Goal: Information Seeking & Learning: Learn about a topic

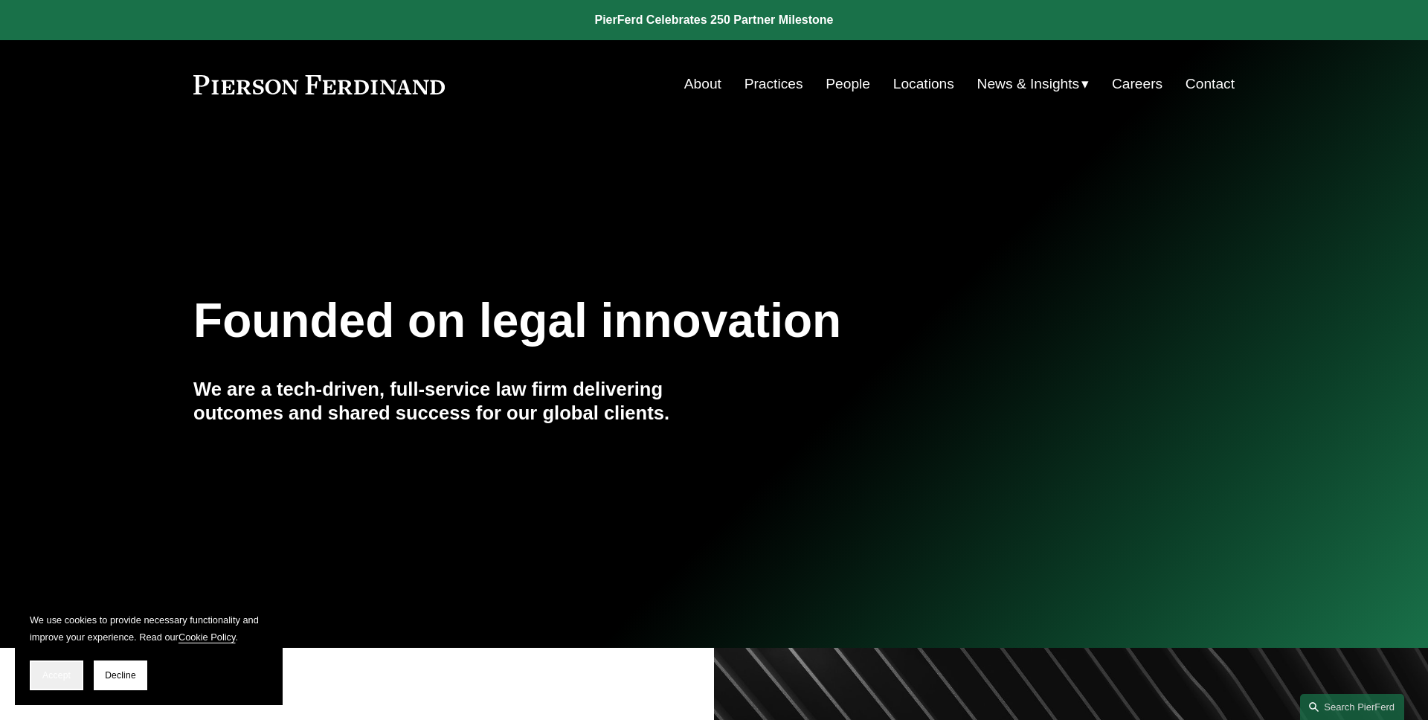
click at [67, 665] on button "Accept" at bounding box center [57, 675] width 54 height 30
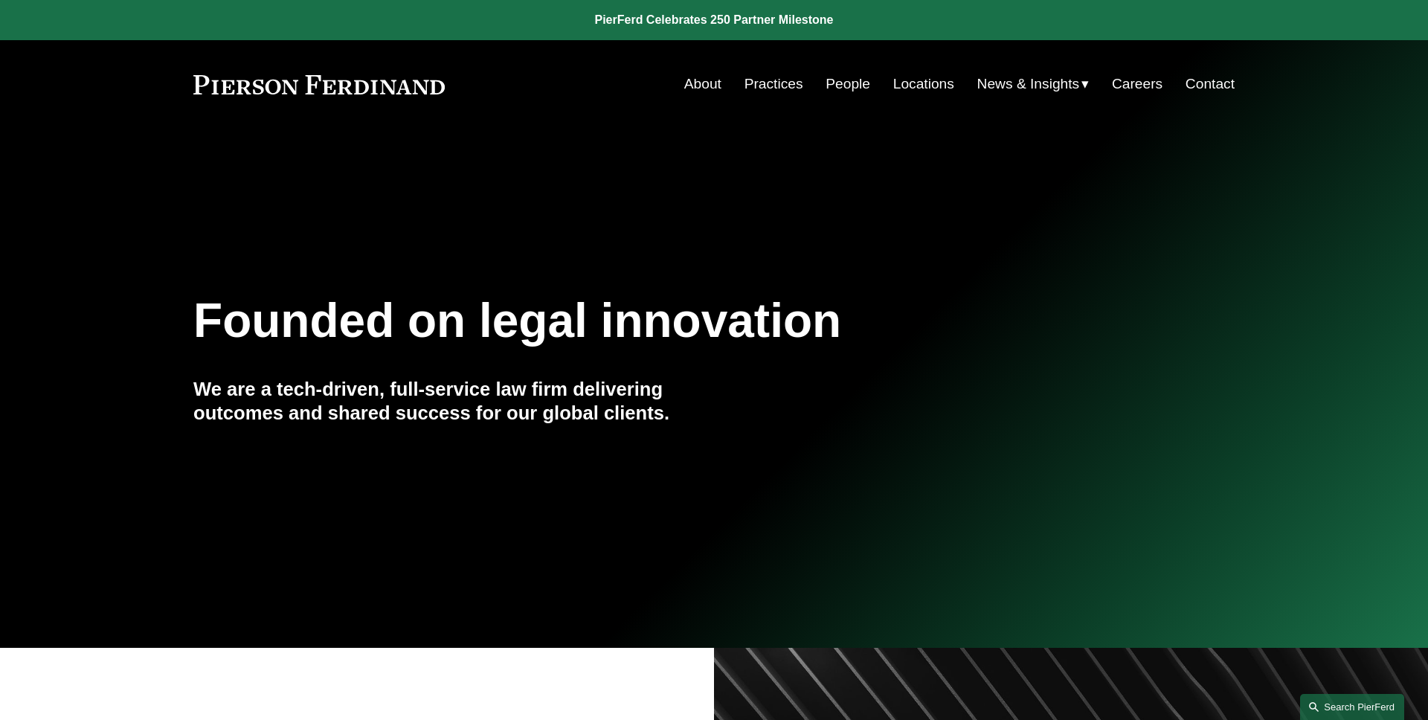
click at [1356, 701] on link "Search this site" at bounding box center [1352, 707] width 104 height 26
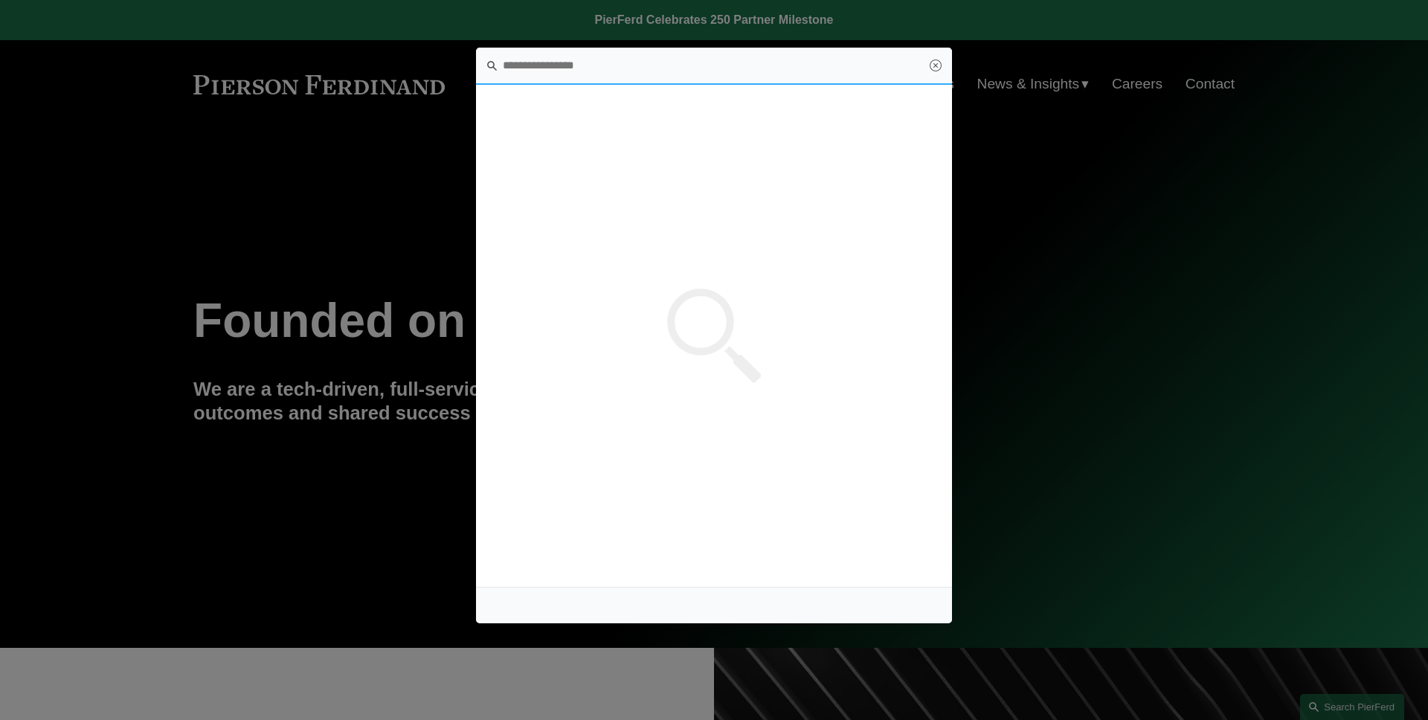
paste input "**********"
type input "**********"
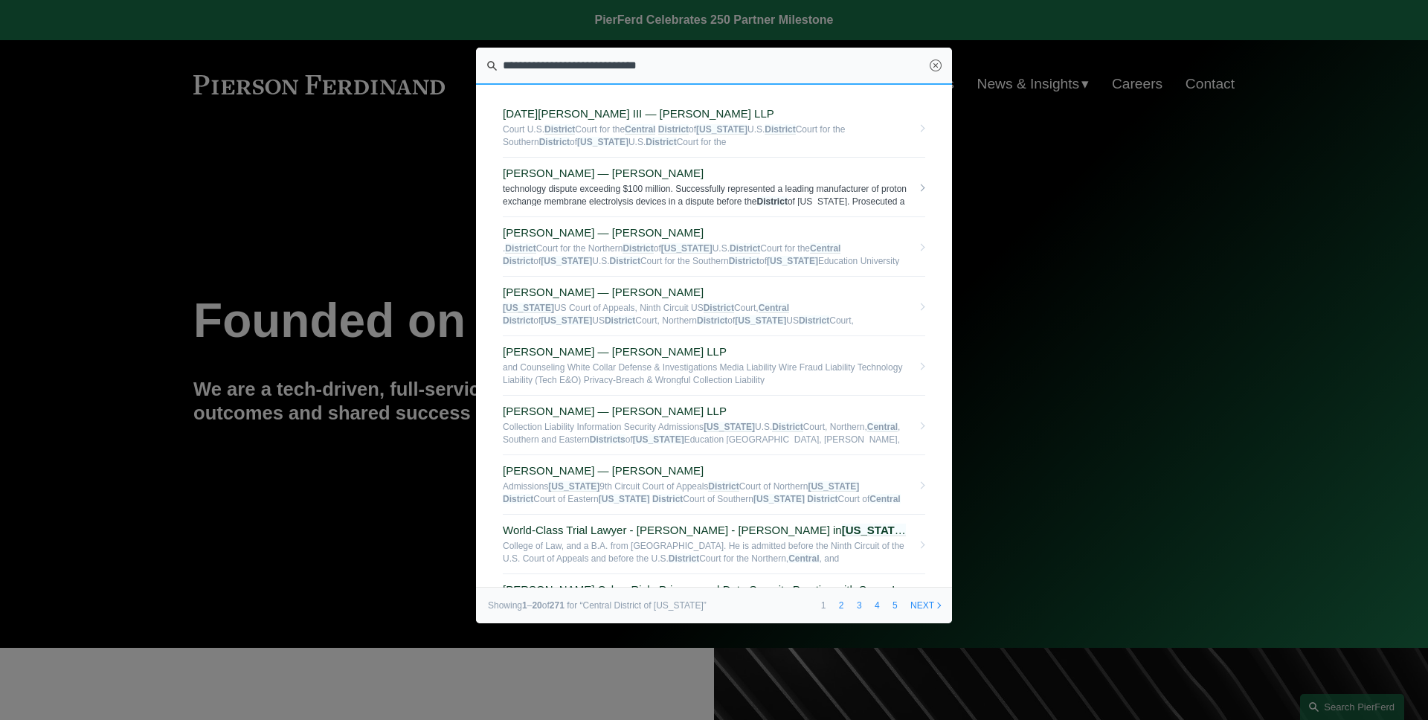
click at [721, 187] on span "technology dispute exceeding $100 million. Successfully represented a leading m…" at bounding box center [707, 194] width 409 height 23
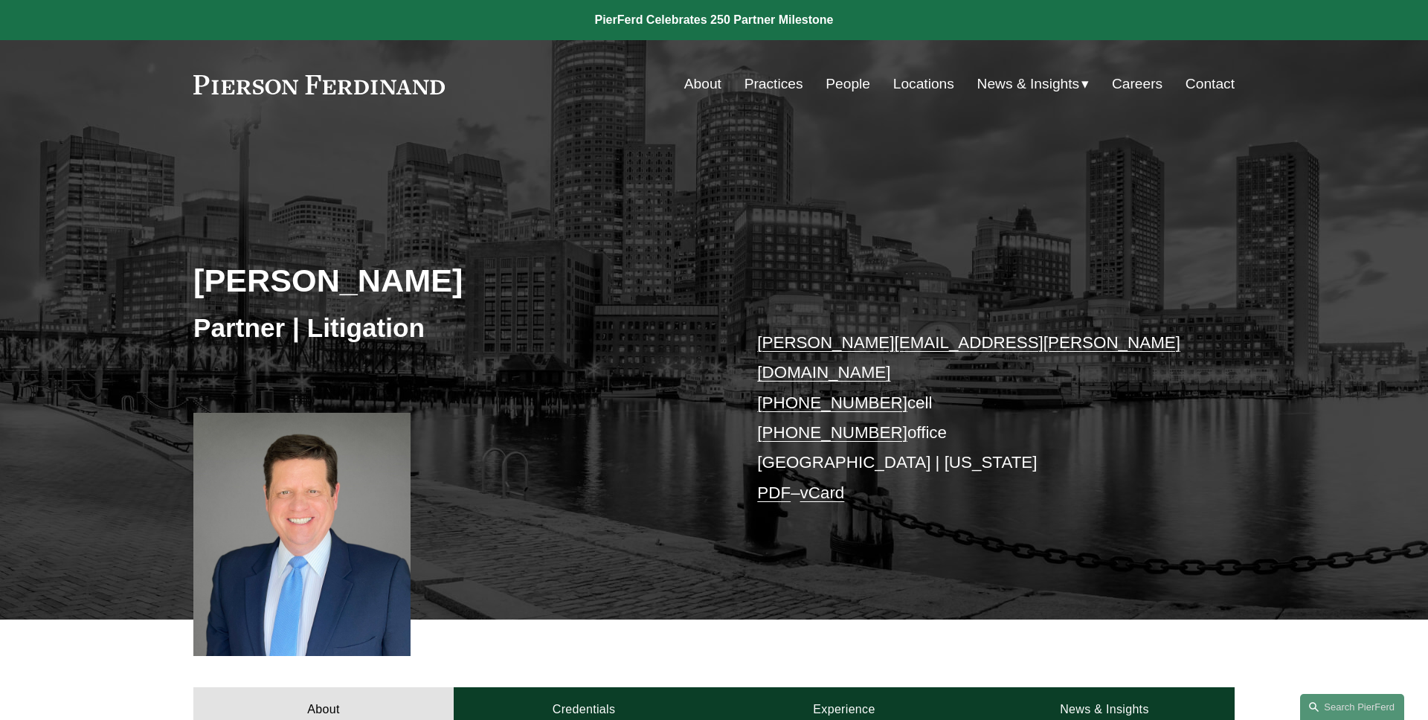
scroll to position [291, 0]
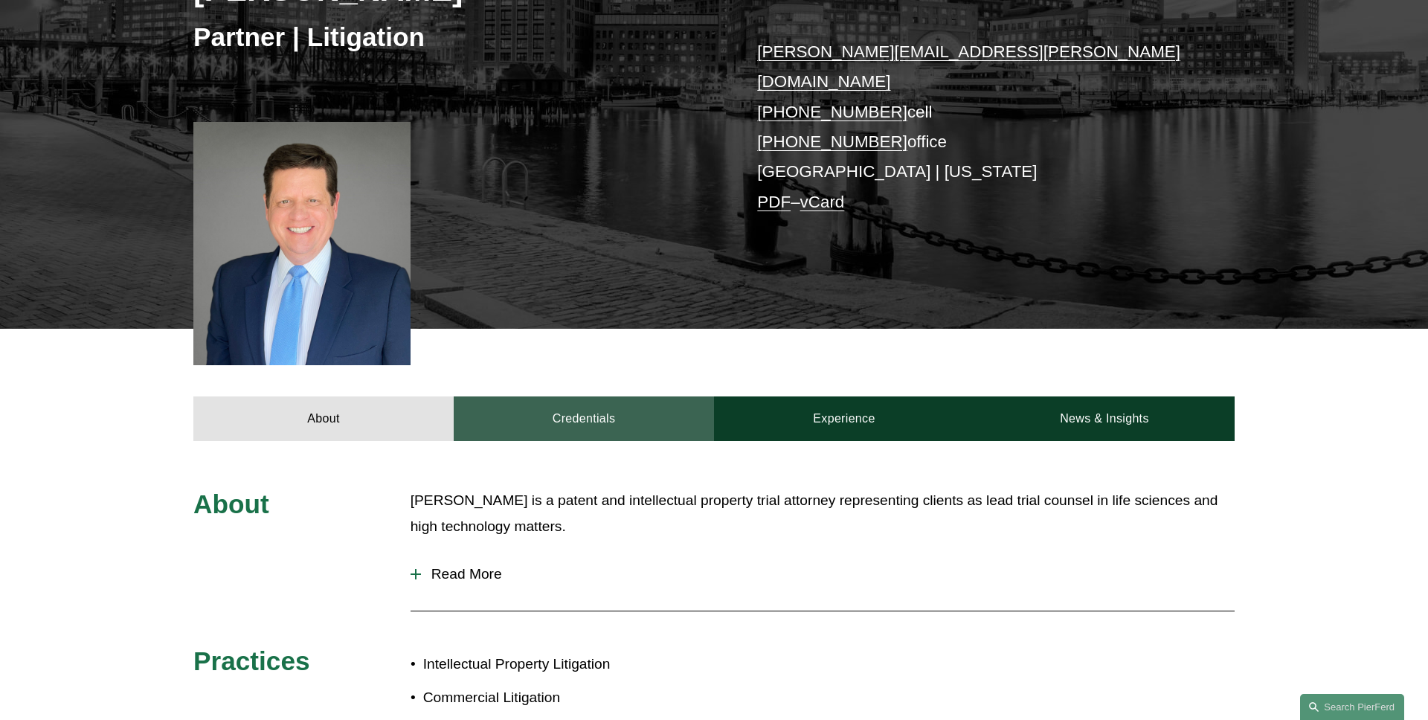
click at [578, 396] on link "Credentials" at bounding box center [584, 418] width 260 height 45
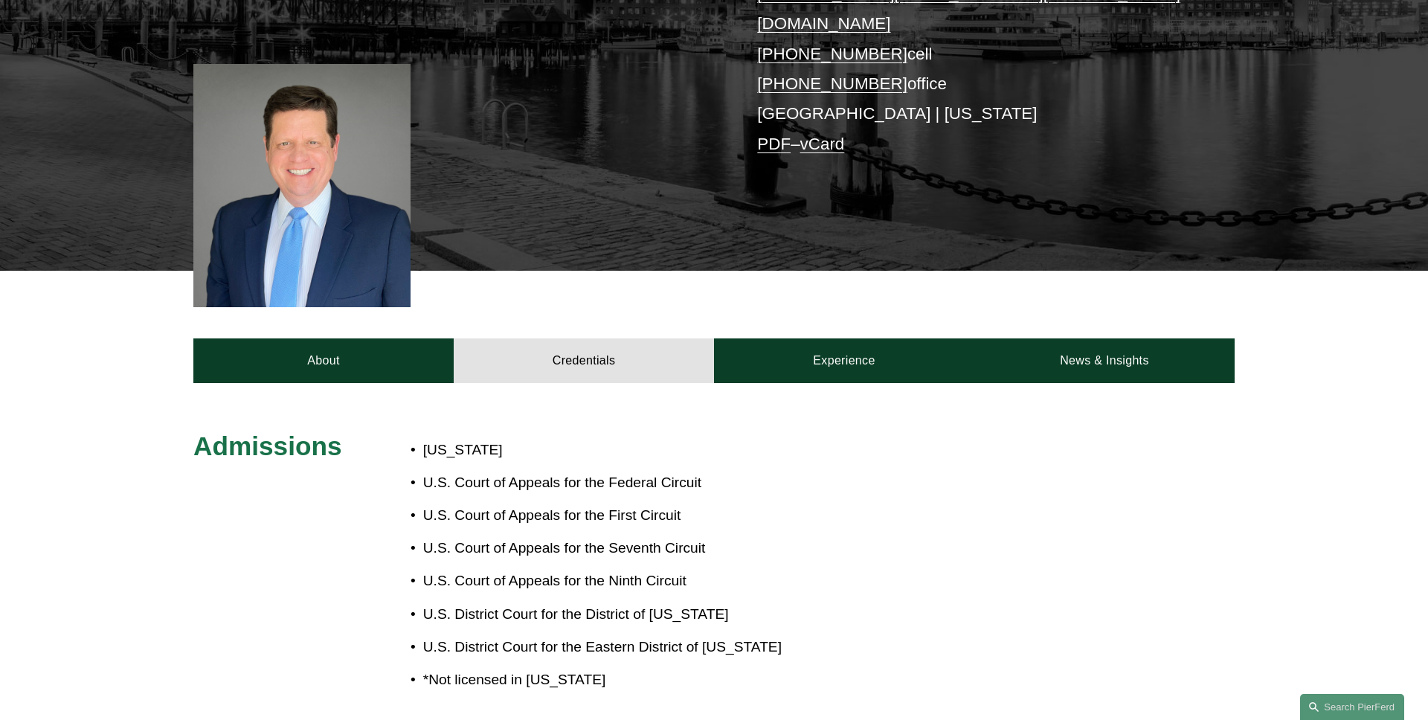
scroll to position [342, 0]
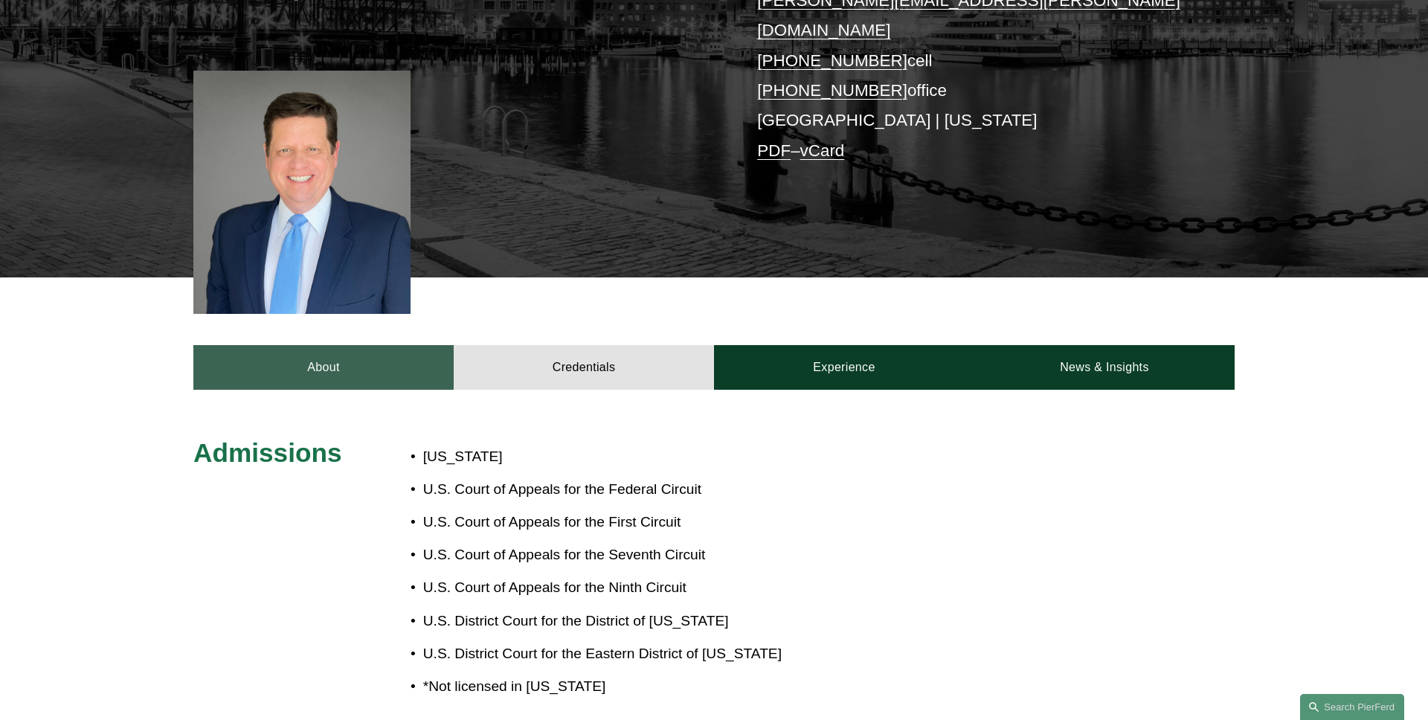
click at [341, 345] on link "About" at bounding box center [323, 367] width 260 height 45
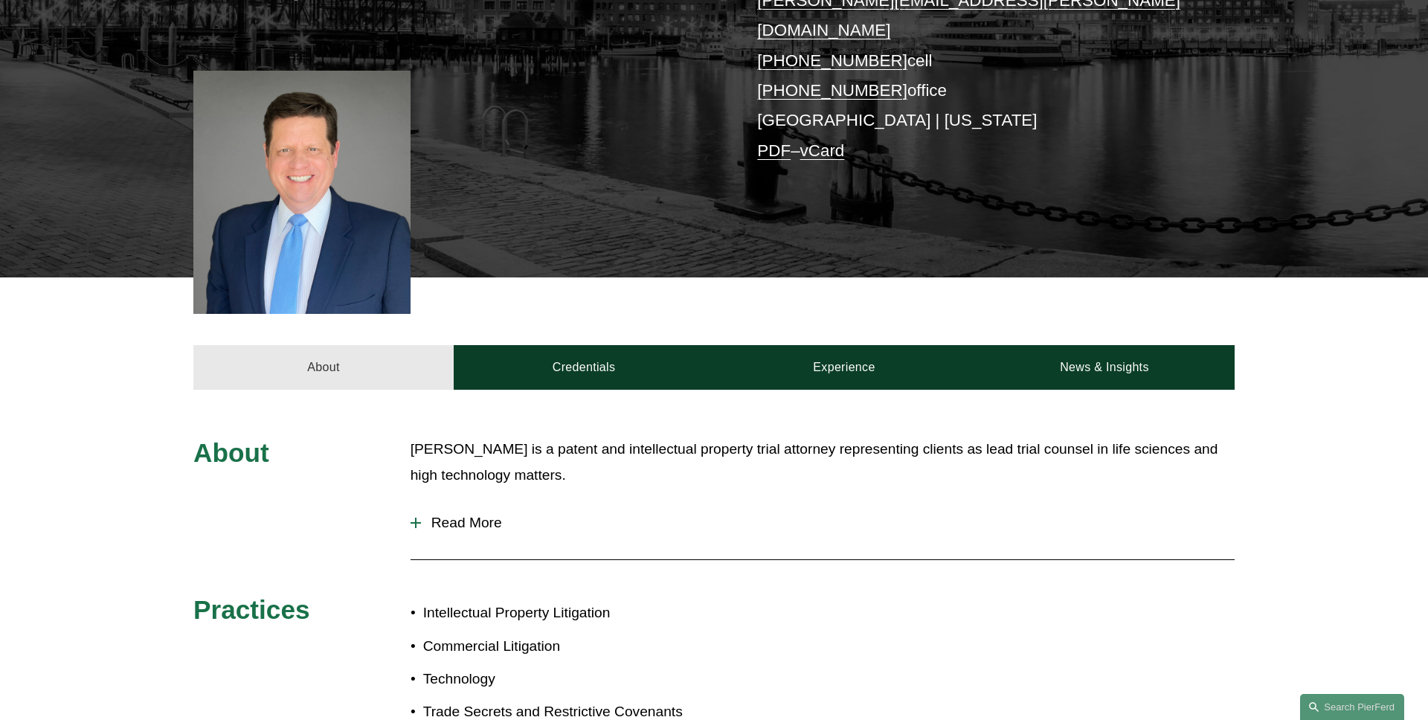
scroll to position [0, 0]
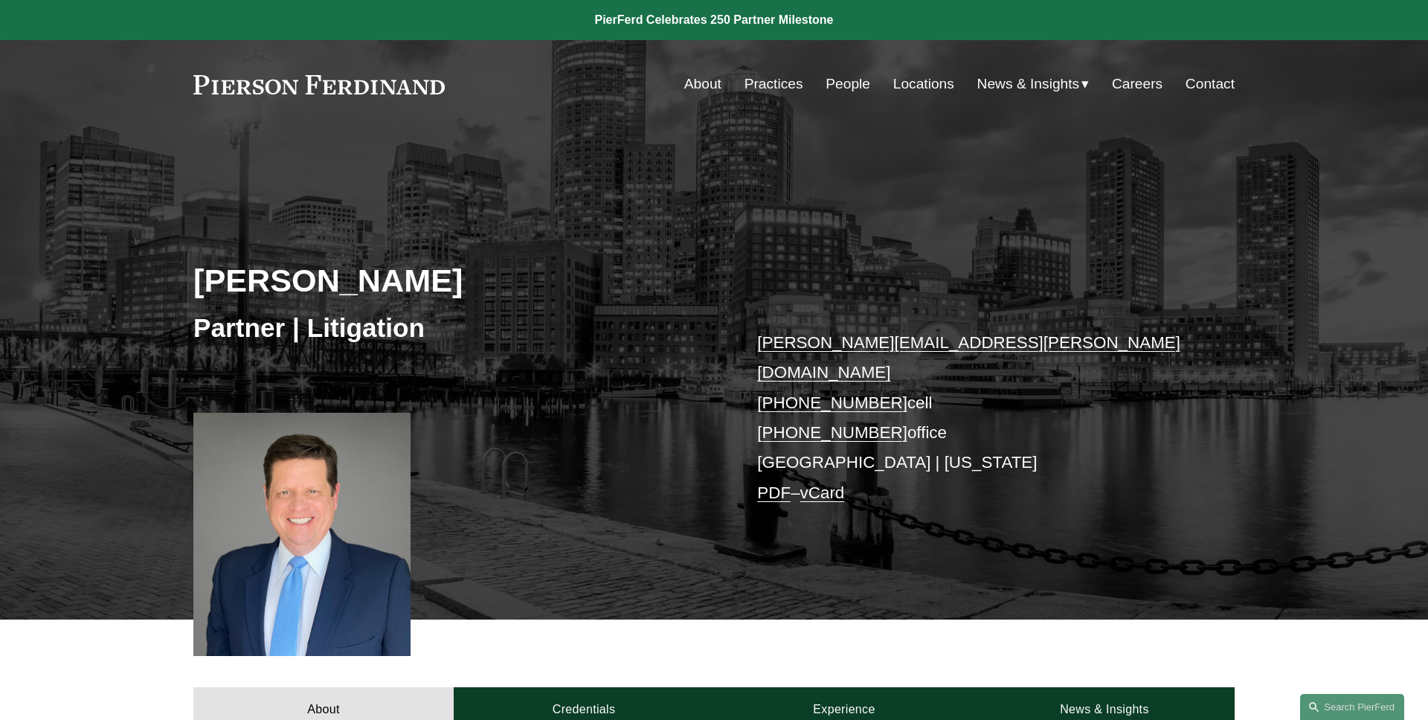
click at [196, 230] on div "[PERSON_NAME] Partner | Litigation [PERSON_NAME][EMAIL_ADDRESS][PERSON_NAME][DO…" at bounding box center [714, 395] width 1428 height 448
